Goal: Information Seeking & Learning: Learn about a topic

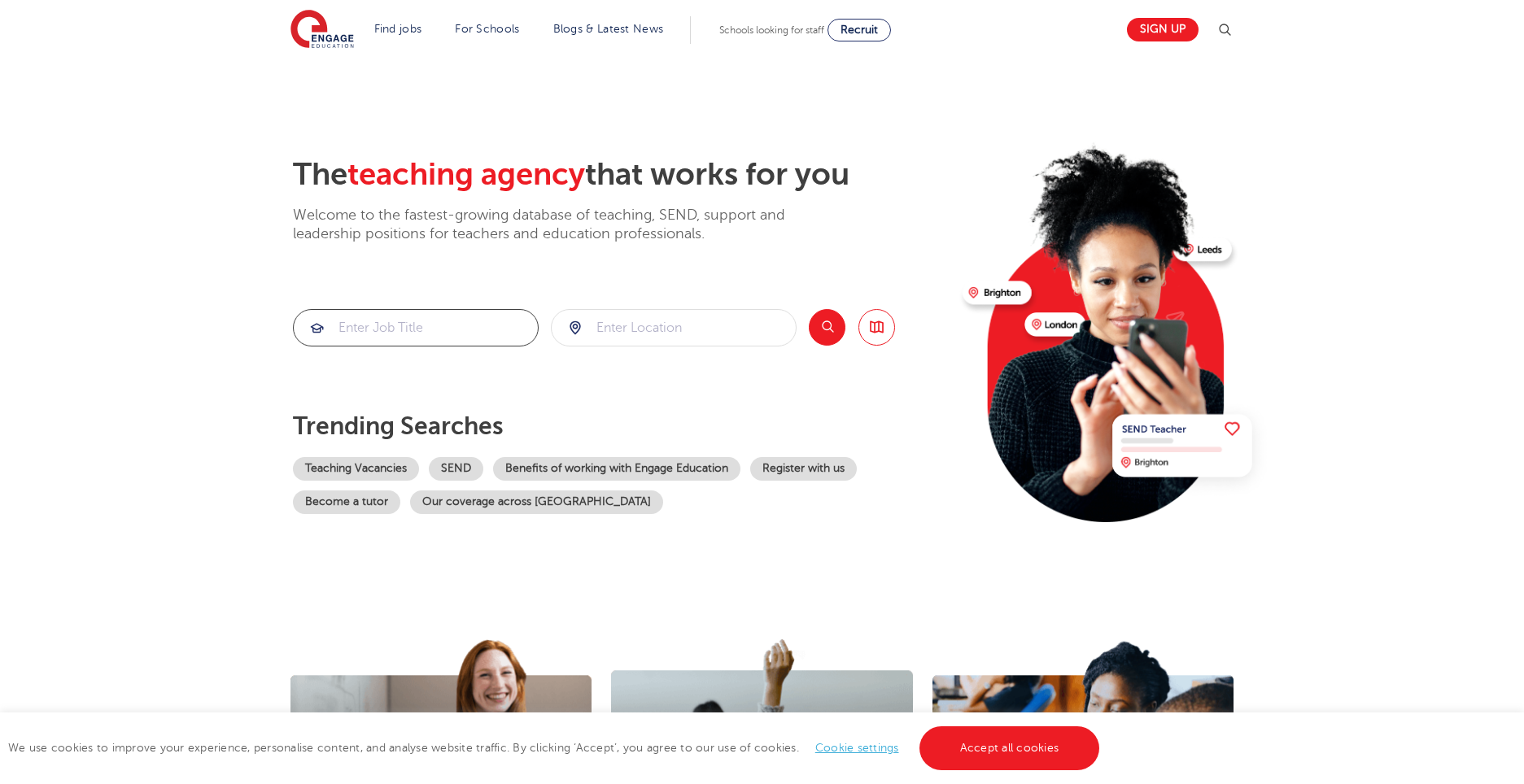
click at [480, 326] on input "search" at bounding box center [416, 328] width 244 height 35
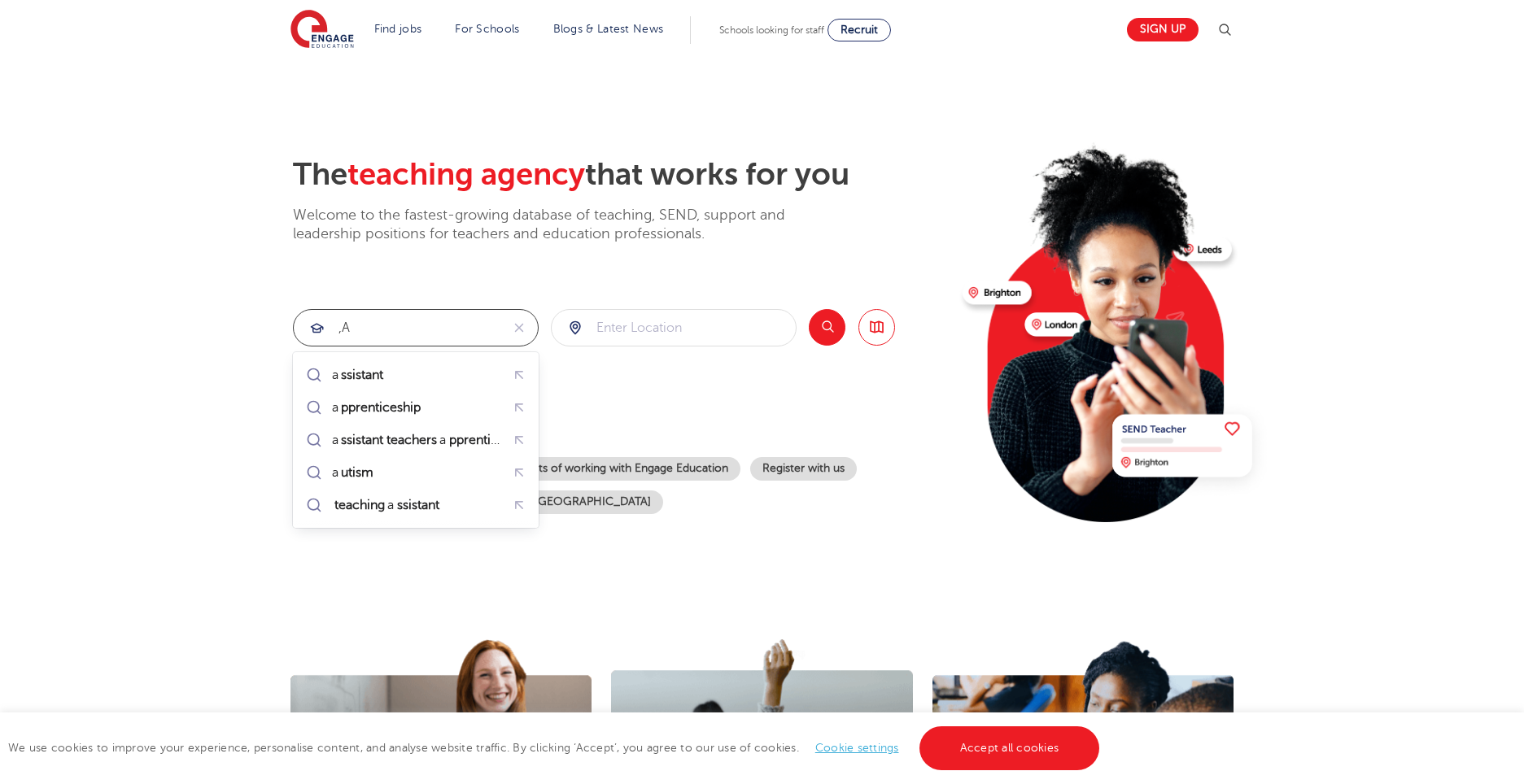
type input ","
click at [381, 437] on mark "teacher secondary" at bounding box center [425, 440] width 114 height 20
type input "maths teacher secondary"
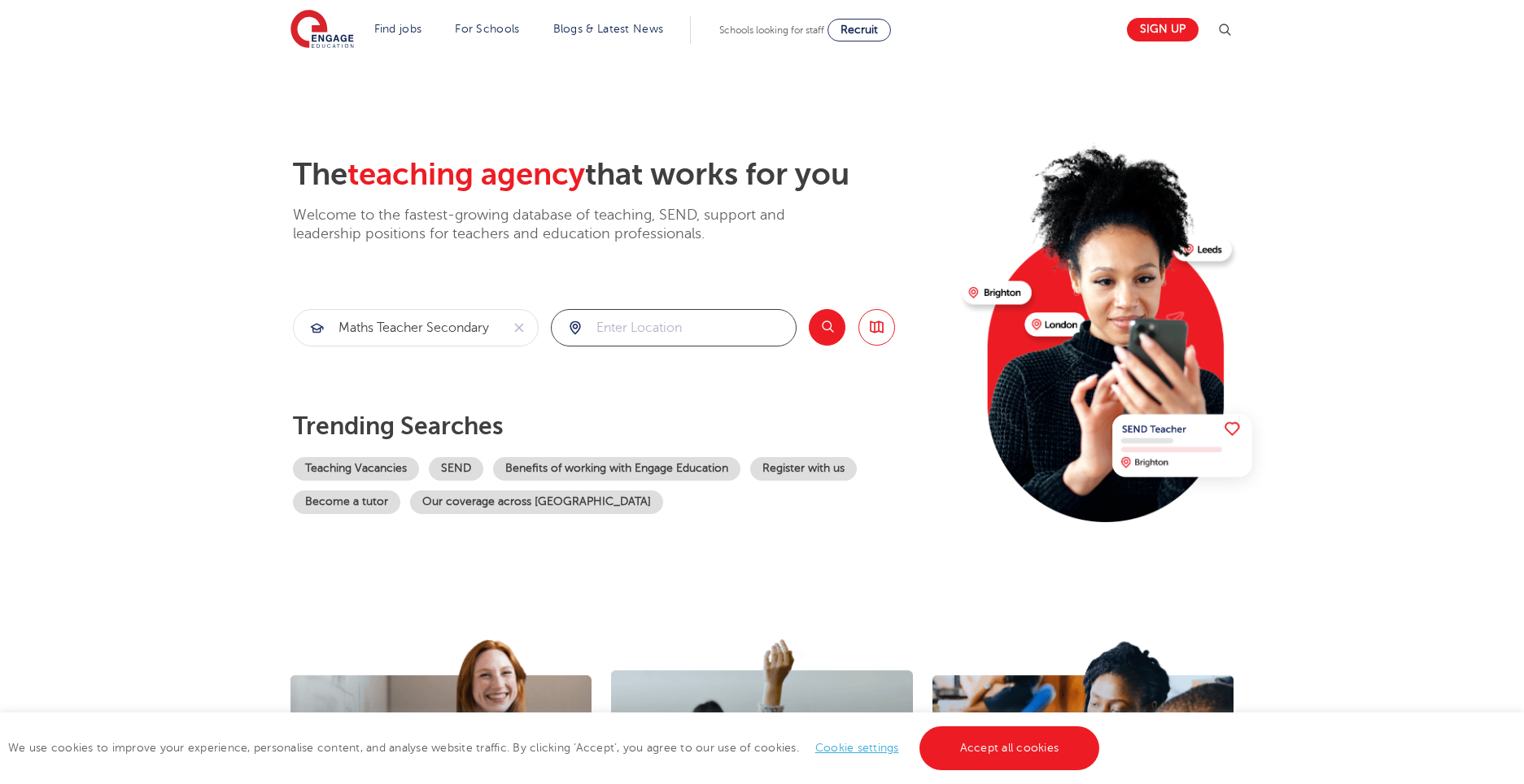
click at [730, 338] on input "search" at bounding box center [674, 328] width 244 height 35
type input "Lewes"
click at [467, 459] on link "SEND" at bounding box center [456, 469] width 54 height 24
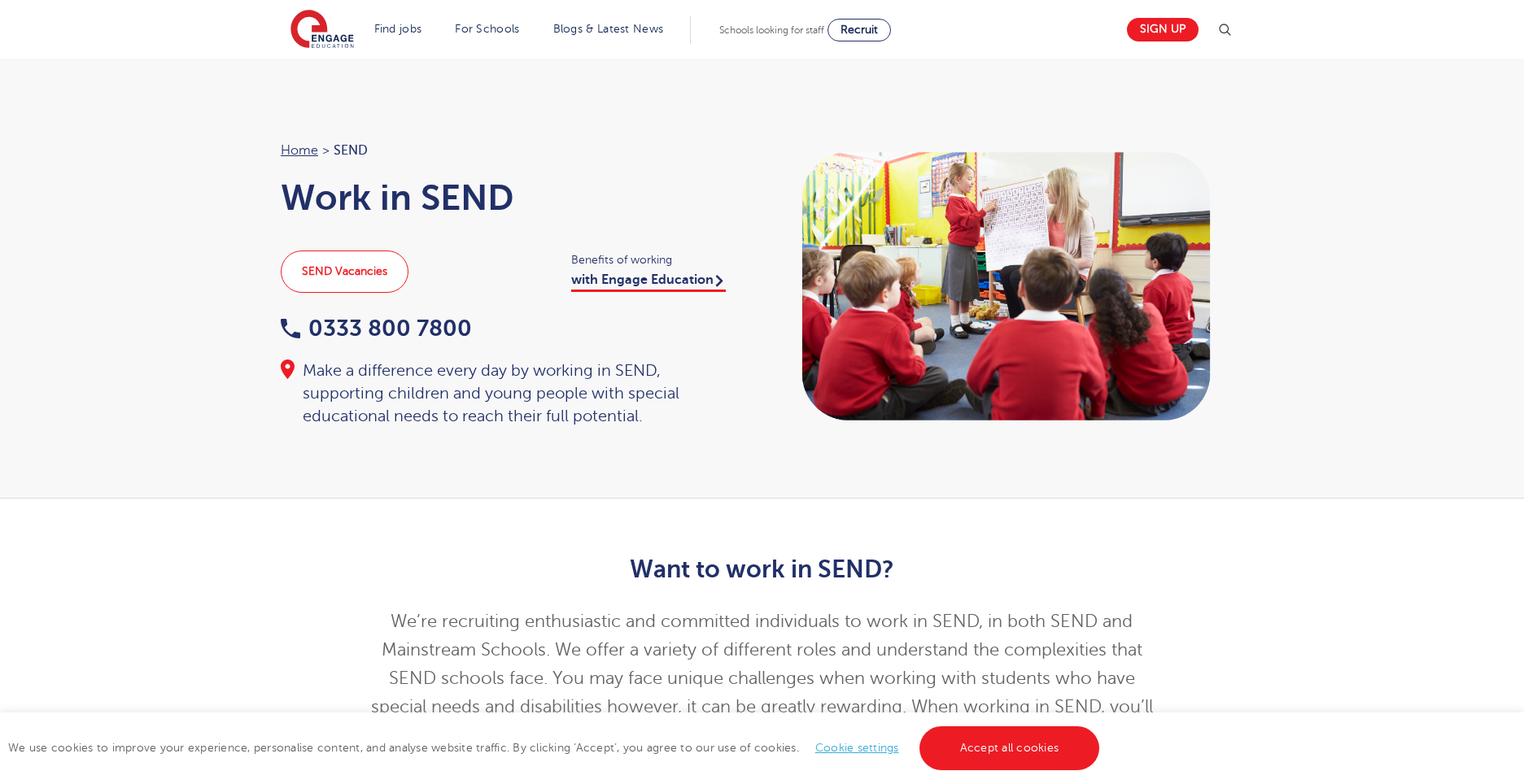
click at [353, 271] on link "SEND Vacancies" at bounding box center [344, 271] width 128 height 43
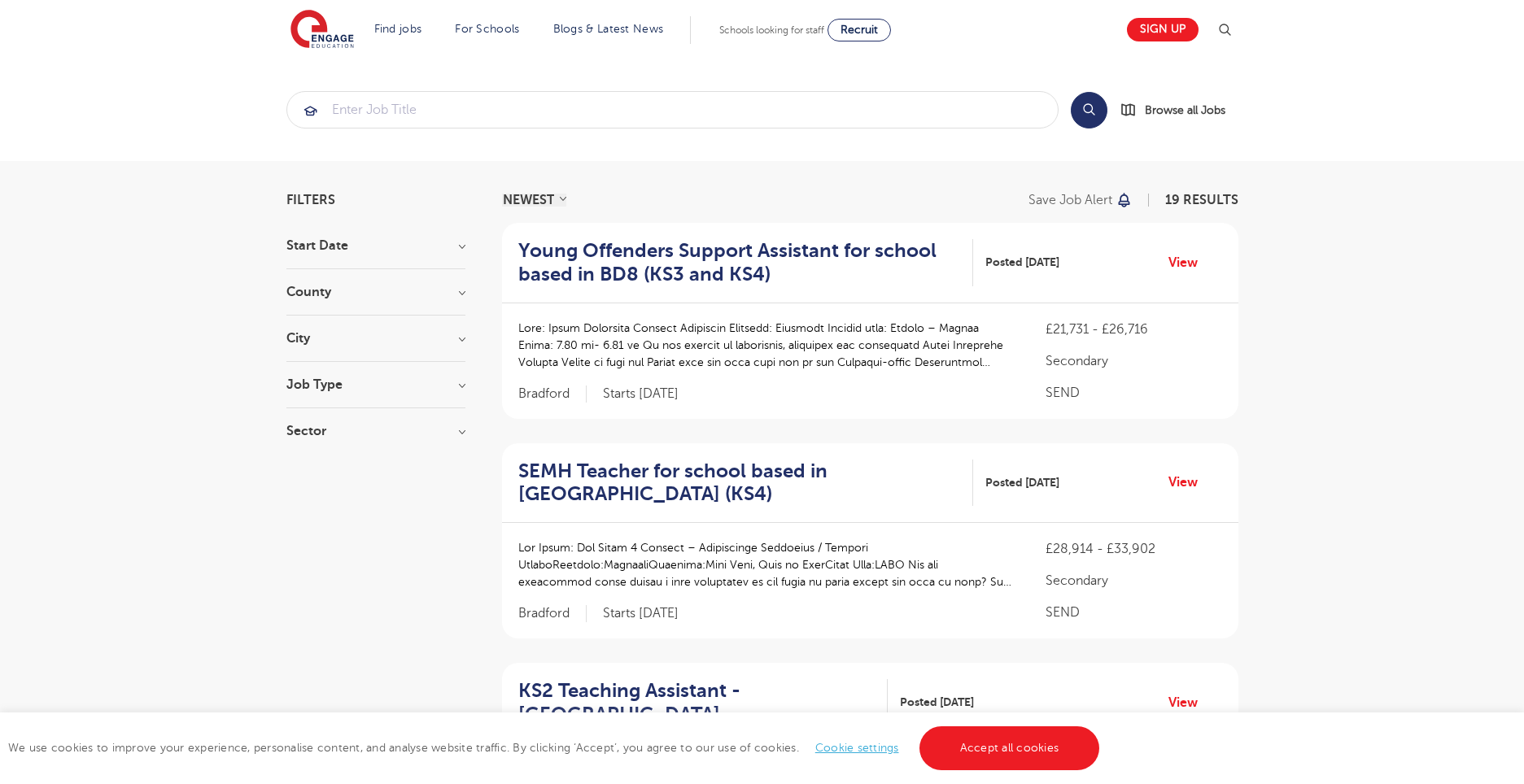
click at [459, 335] on h3 "City" at bounding box center [376, 338] width 179 height 13
click at [449, 119] on input "search" at bounding box center [672, 109] width 771 height 35
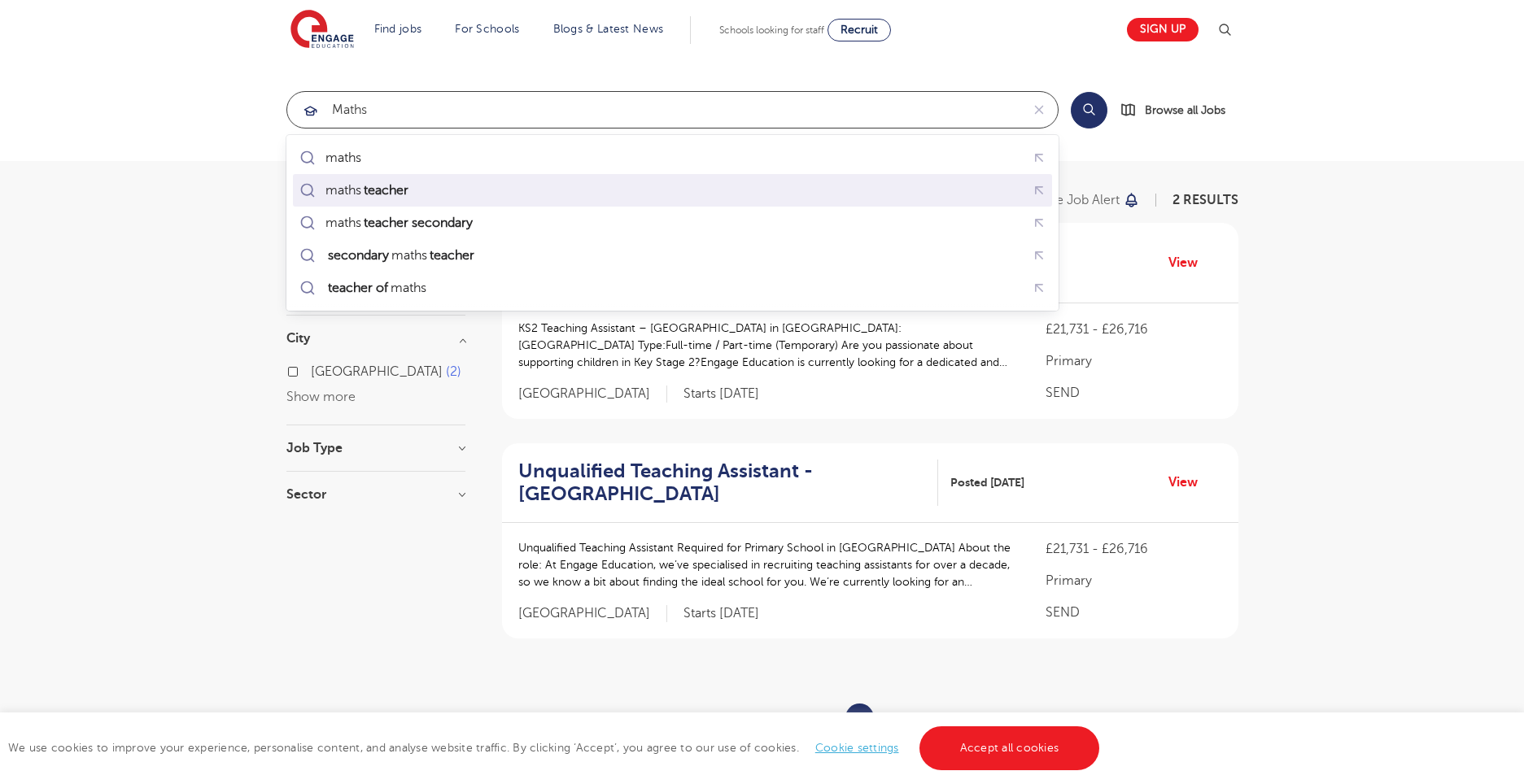
click at [400, 188] on mark "teacher" at bounding box center [386, 191] width 50 height 20
type input "maths teacher"
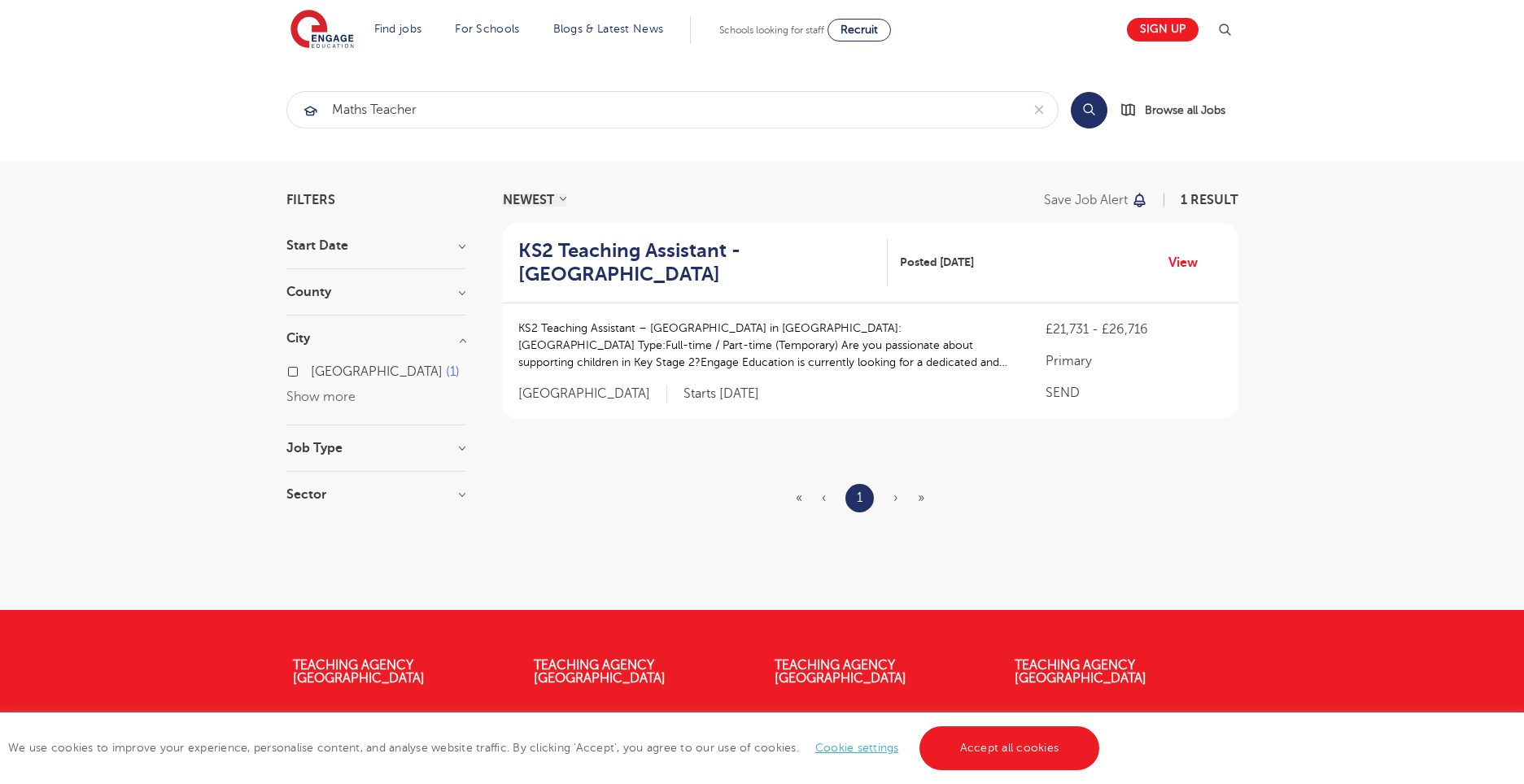
click at [1097, 110] on button "Search" at bounding box center [1089, 110] width 36 height 36
click at [1086, 109] on button "Search" at bounding box center [1089, 110] width 36 height 36
click at [1161, 109] on span "Browse all Jobs" at bounding box center [1185, 110] width 81 height 19
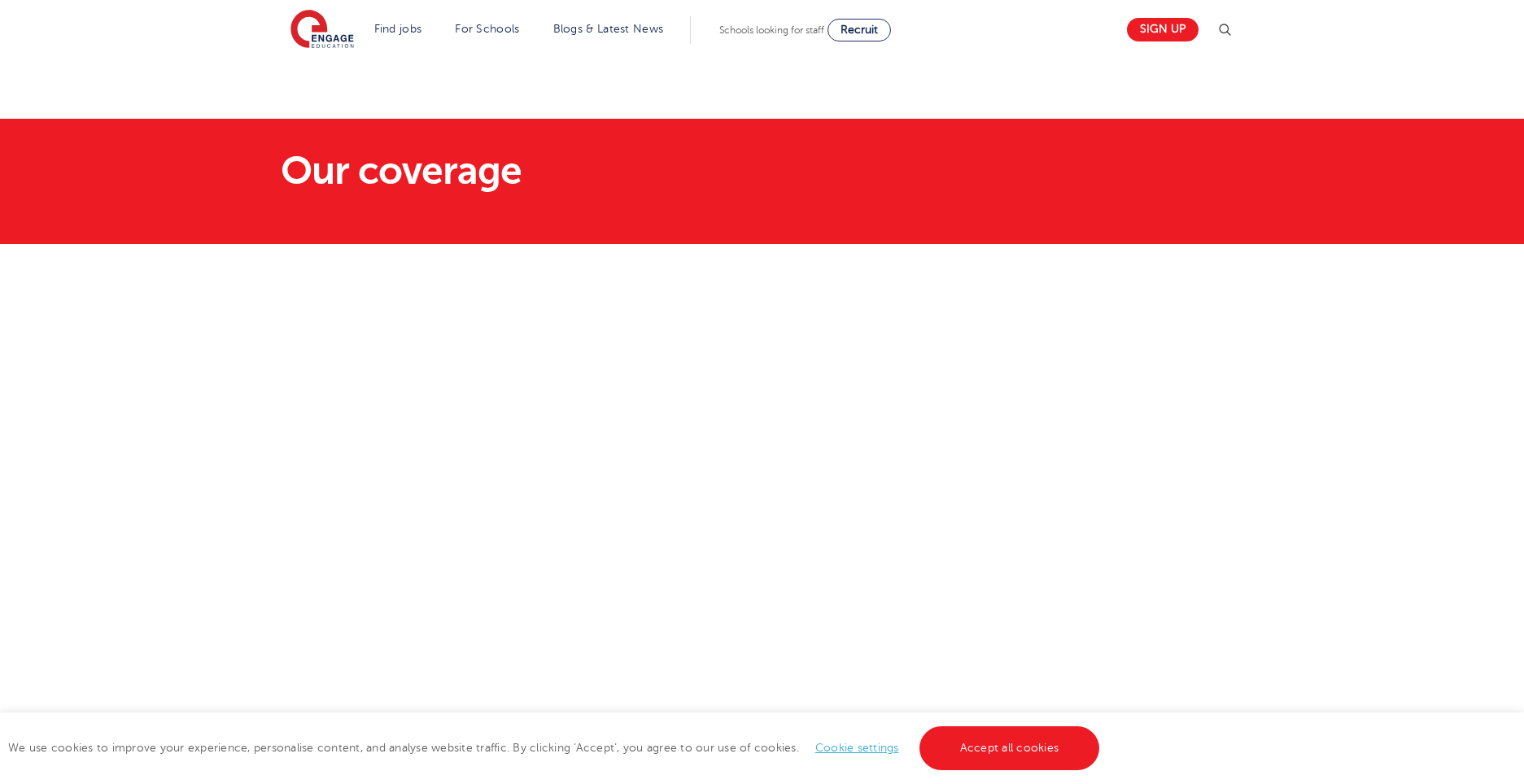
click at [845, 750] on link "Cookie settings" at bounding box center [857, 748] width 84 height 12
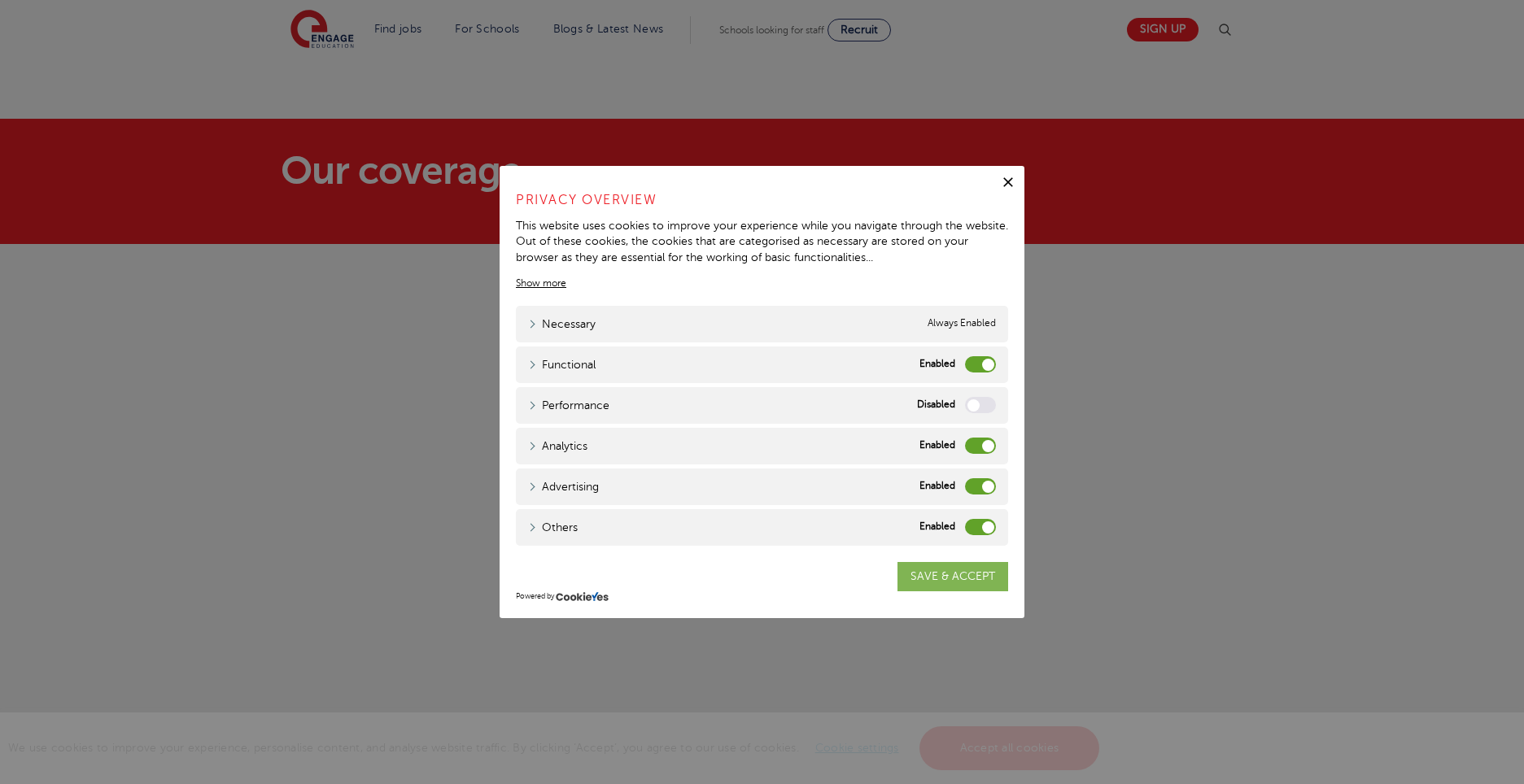
click at [940, 567] on link "SAVE & ACCEPT" at bounding box center [953, 576] width 111 height 29
